Goal: Check status

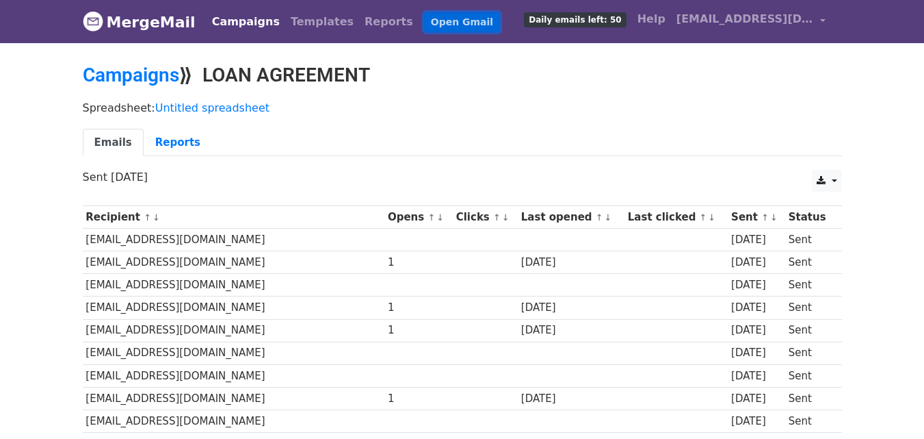
click at [431, 29] on link "Open Gmail" at bounding box center [462, 22] width 76 height 20
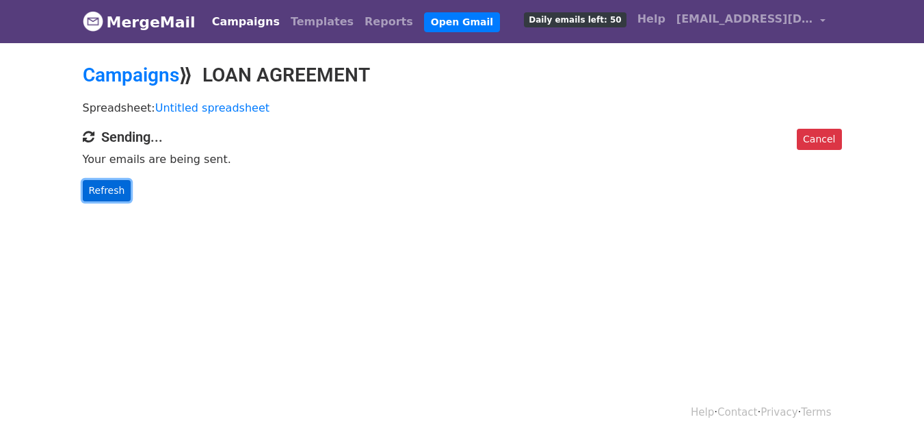
click at [102, 183] on link "Refresh" at bounding box center [107, 190] width 49 height 21
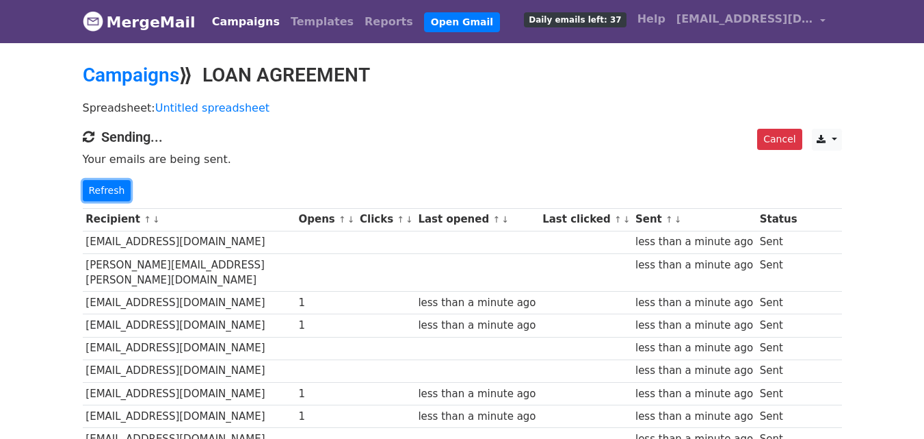
click at [102, 183] on link "Refresh" at bounding box center [107, 190] width 49 height 21
click at [116, 189] on link "Refresh" at bounding box center [107, 190] width 49 height 21
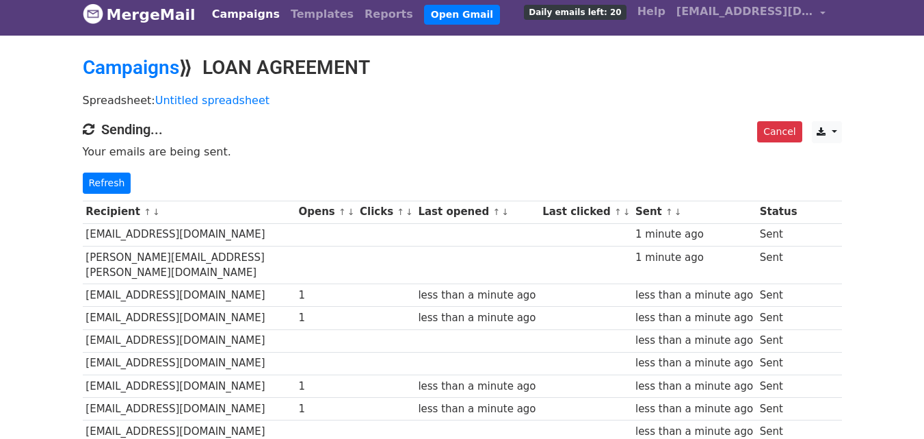
scroll to position [5, 0]
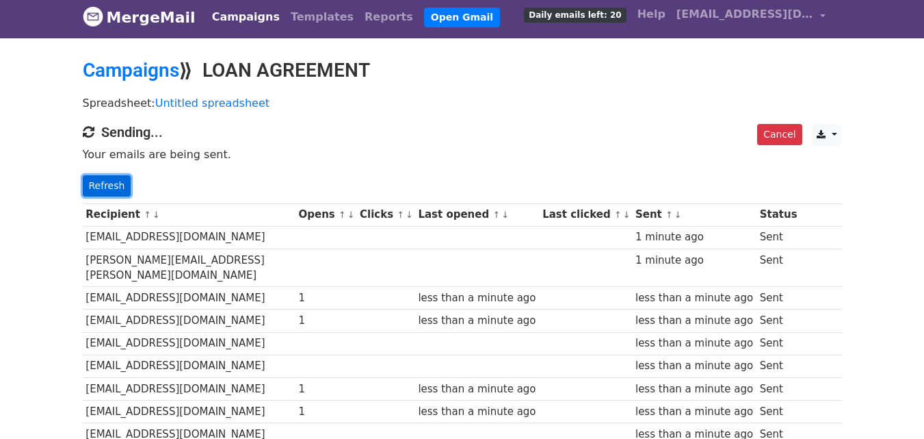
click at [96, 183] on link "Refresh" at bounding box center [107, 185] width 49 height 21
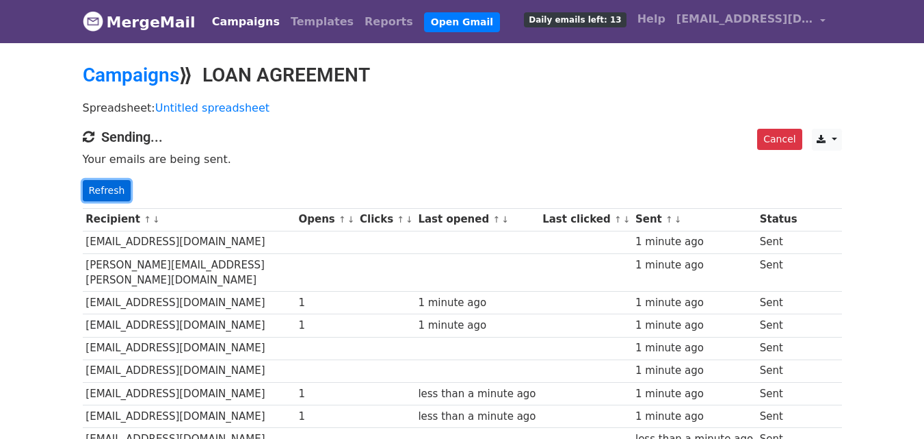
click at [102, 192] on link "Refresh" at bounding box center [107, 190] width 49 height 21
